Goal: Task Accomplishment & Management: Manage account settings

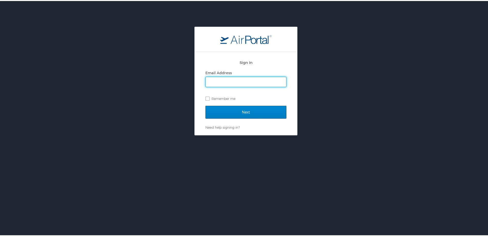
type input "krista.caillouet@la.gov"
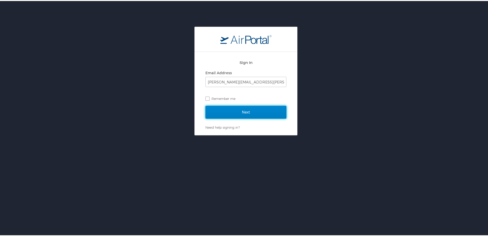
click at [239, 108] on input "Next" at bounding box center [246, 111] width 81 height 13
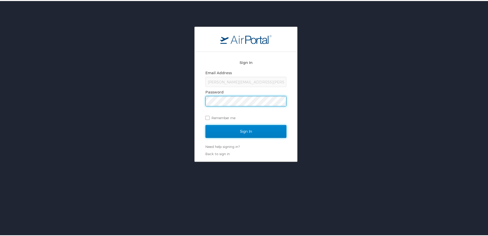
click at [258, 127] on input "Sign In" at bounding box center [246, 130] width 81 height 13
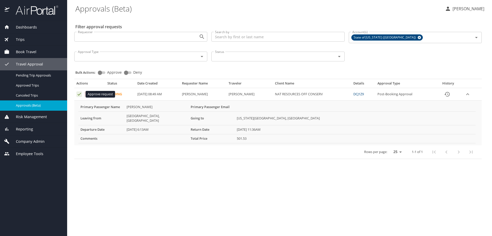
click at [78, 93] on icon "Approval table" at bounding box center [79, 94] width 5 height 5
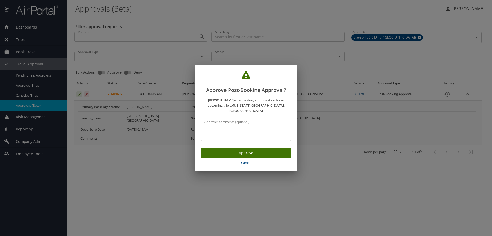
click at [250, 150] on span "Approve" at bounding box center [246, 152] width 82 height 6
